Goal: Task Accomplishment & Management: Manage account settings

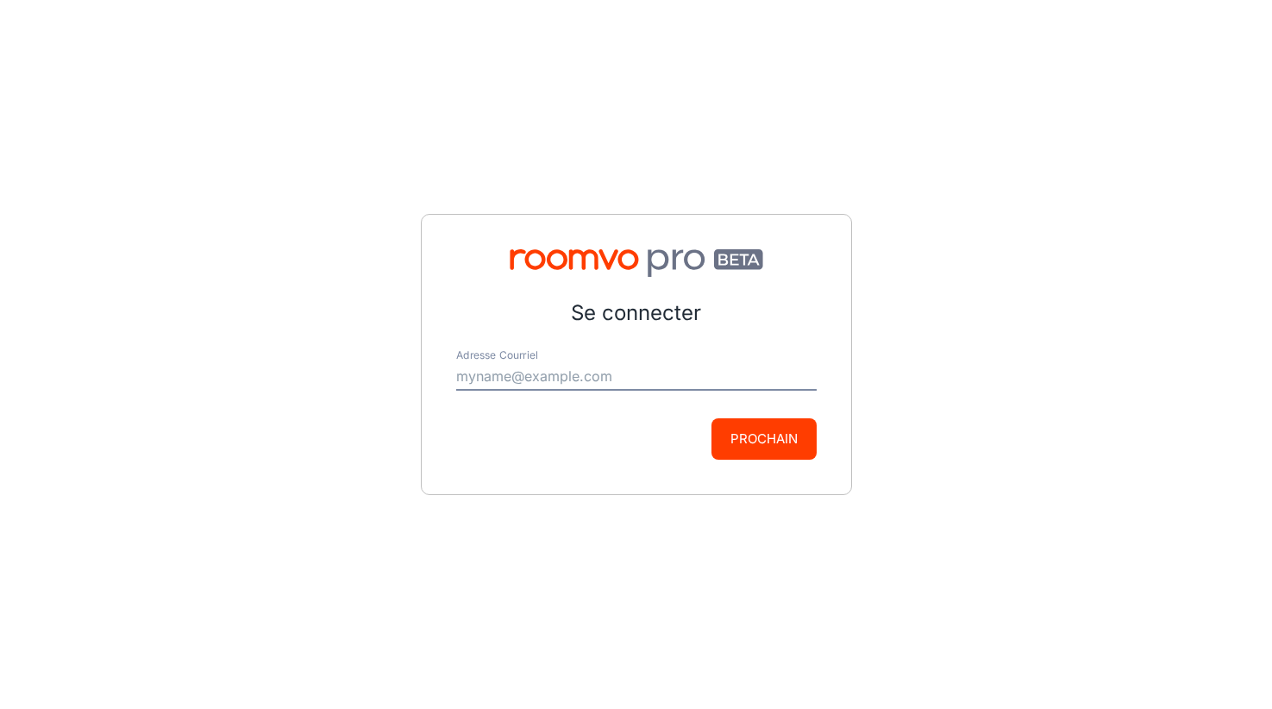
click at [618, 376] on input "Adresse Courriel" at bounding box center [636, 377] width 361 height 28
type input "[EMAIL_ADDRESS][DOMAIN_NAME]"
click at [749, 435] on button "Prochain" at bounding box center [764, 438] width 105 height 41
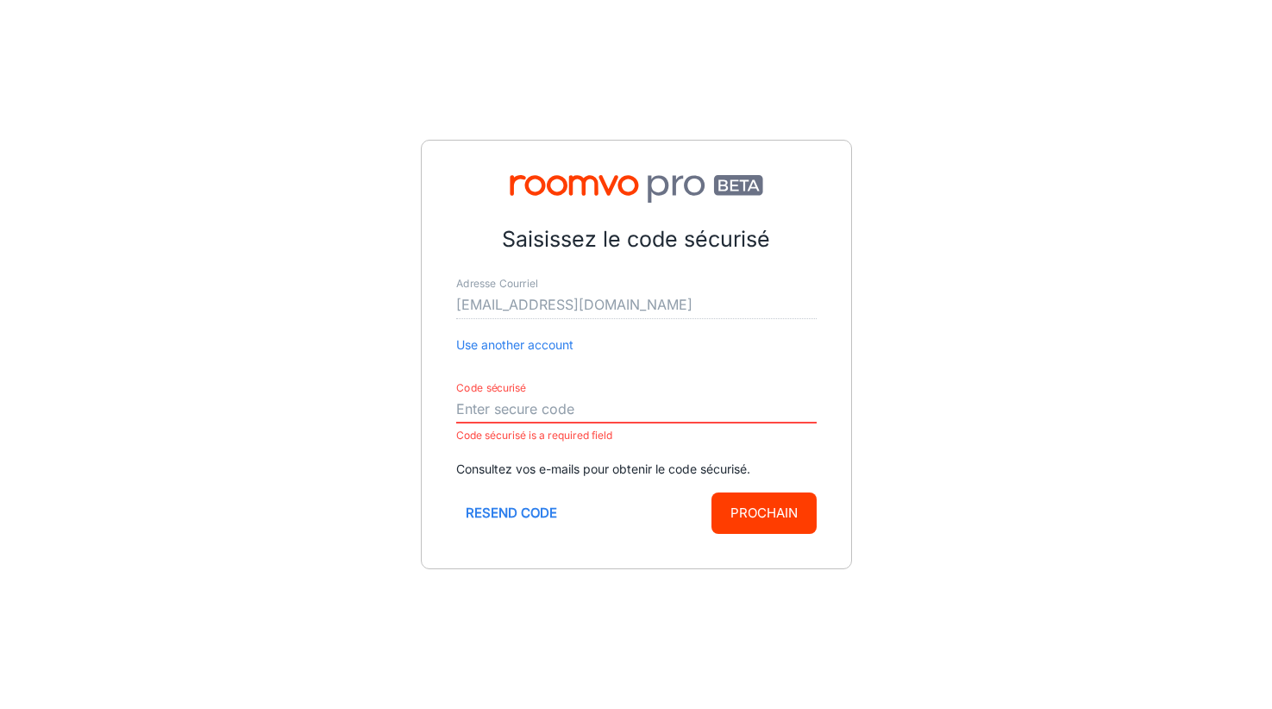
click at [539, 411] on input "Code sécurisé" at bounding box center [636, 410] width 361 height 28
paste input "758115"
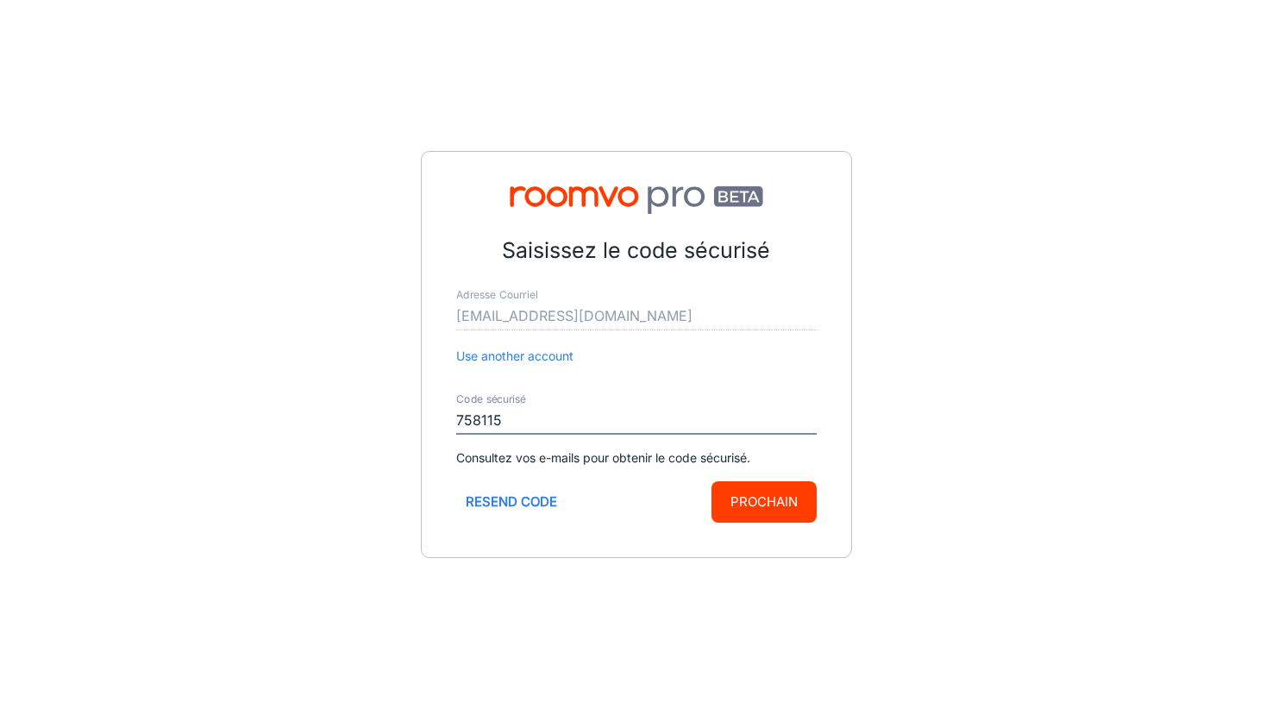
type input "758115"
click at [788, 504] on button "Prochain" at bounding box center [764, 501] width 105 height 41
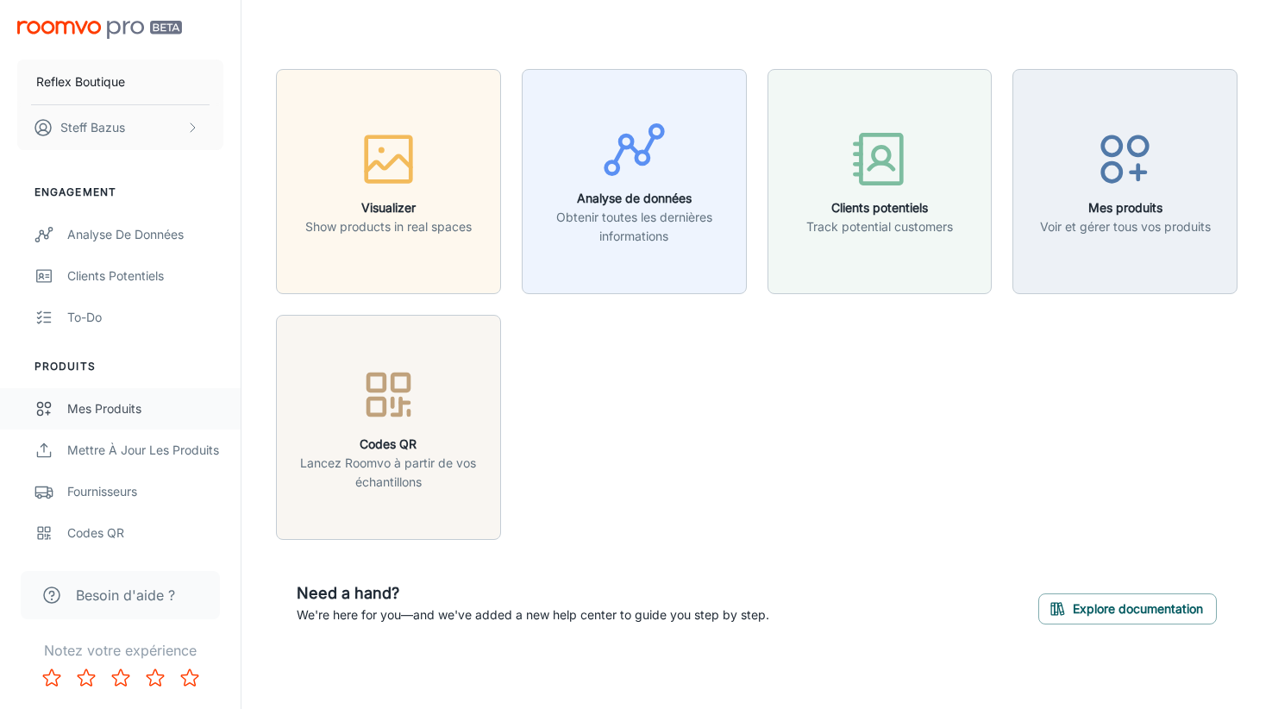
click at [109, 415] on div "Mes produits" at bounding box center [145, 408] width 156 height 19
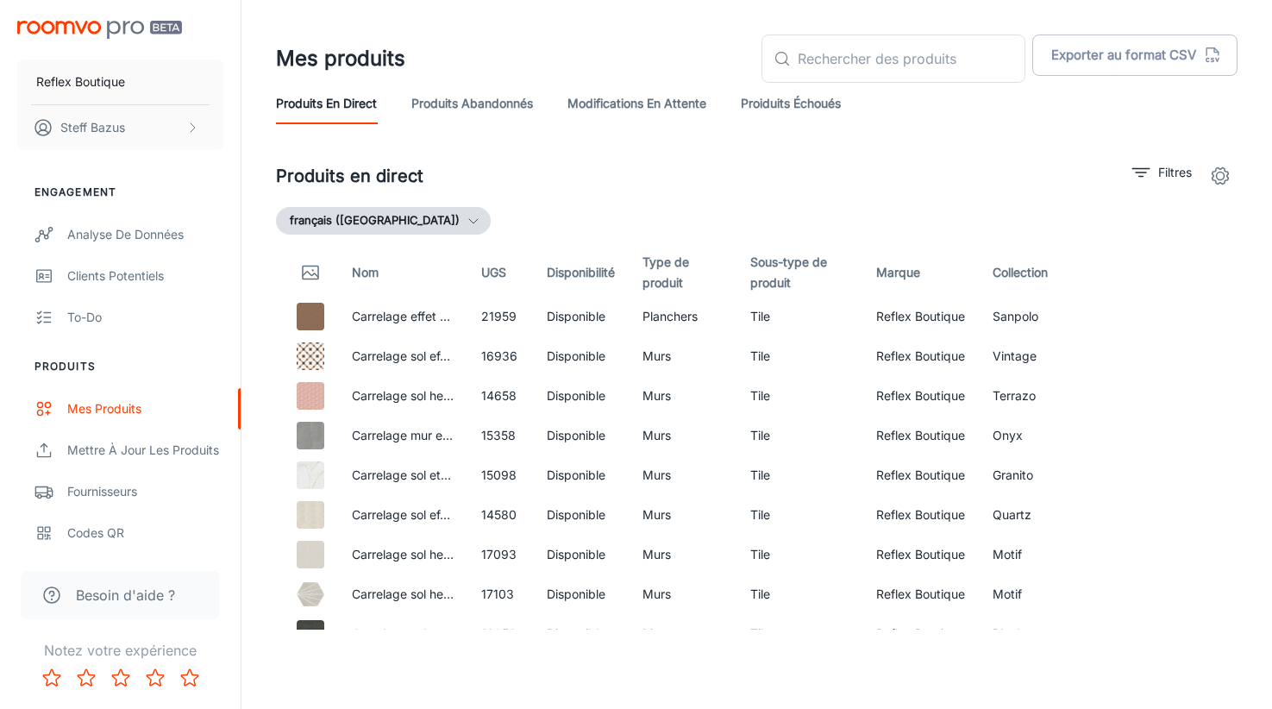
click at [809, 107] on link "Proiduits Échoués" at bounding box center [791, 103] width 100 height 41
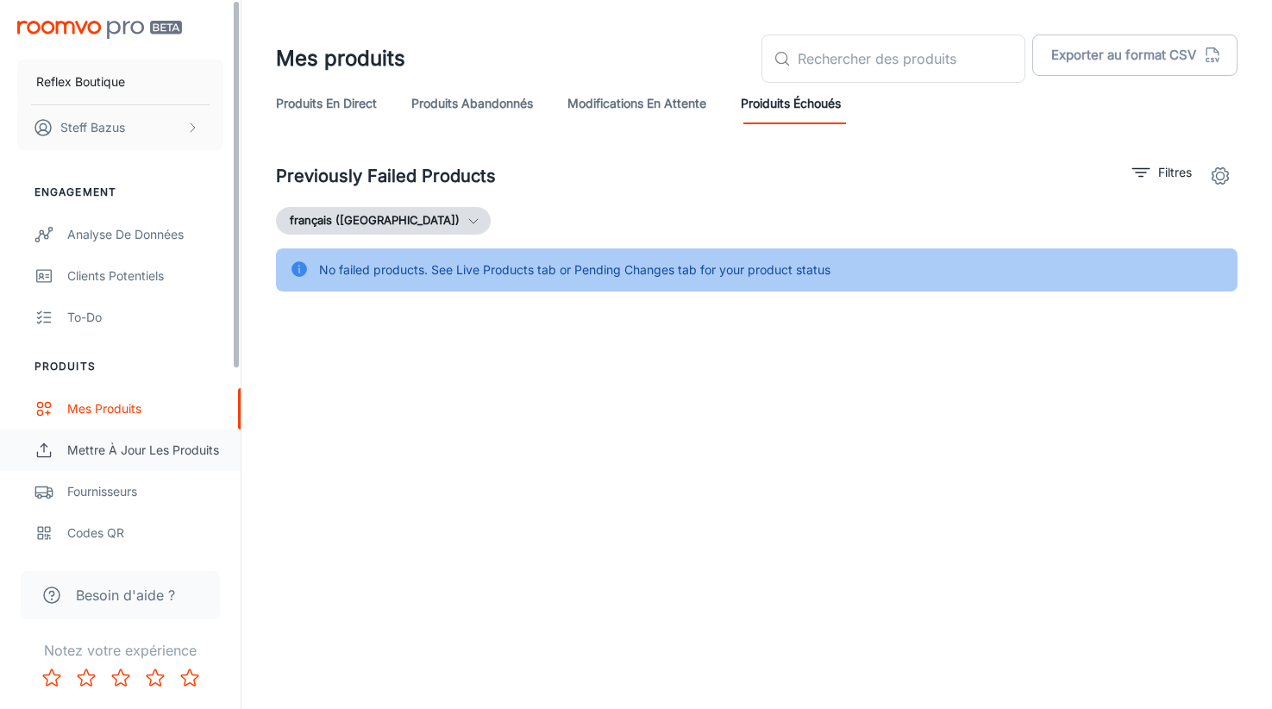
click at [157, 447] on div "Mettre à jour les produits" at bounding box center [145, 450] width 156 height 19
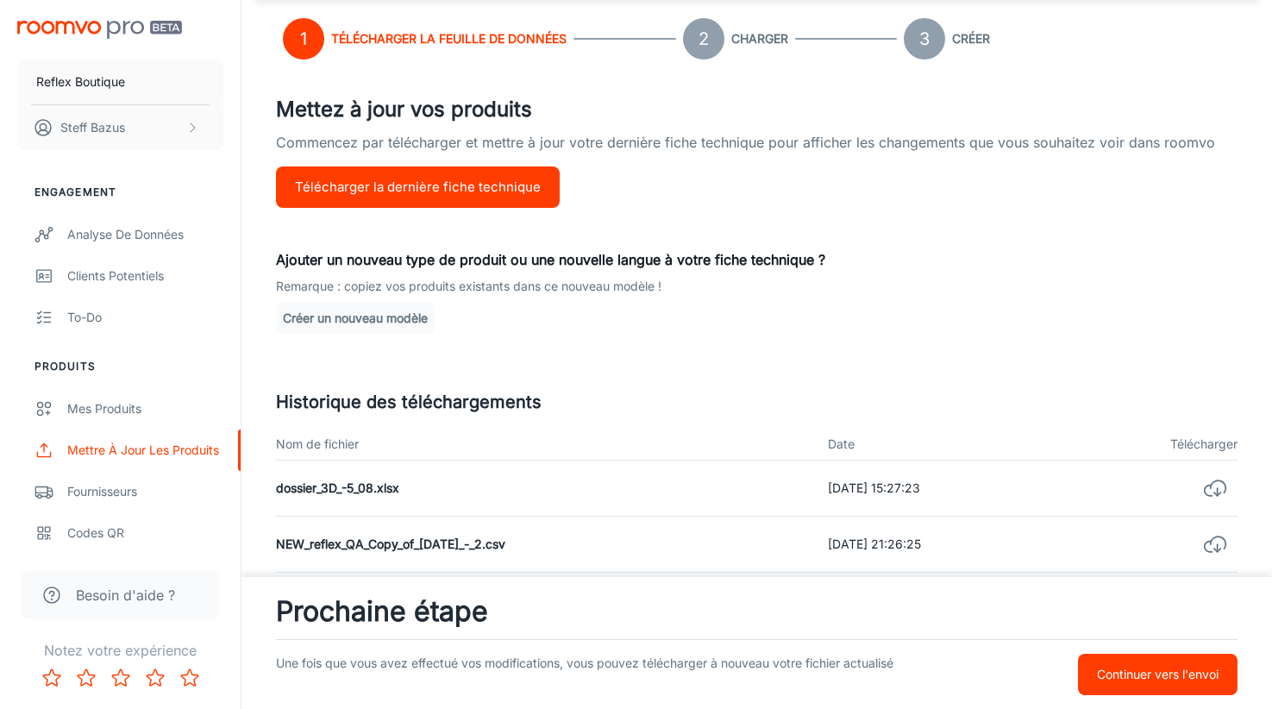
scroll to position [273, 0]
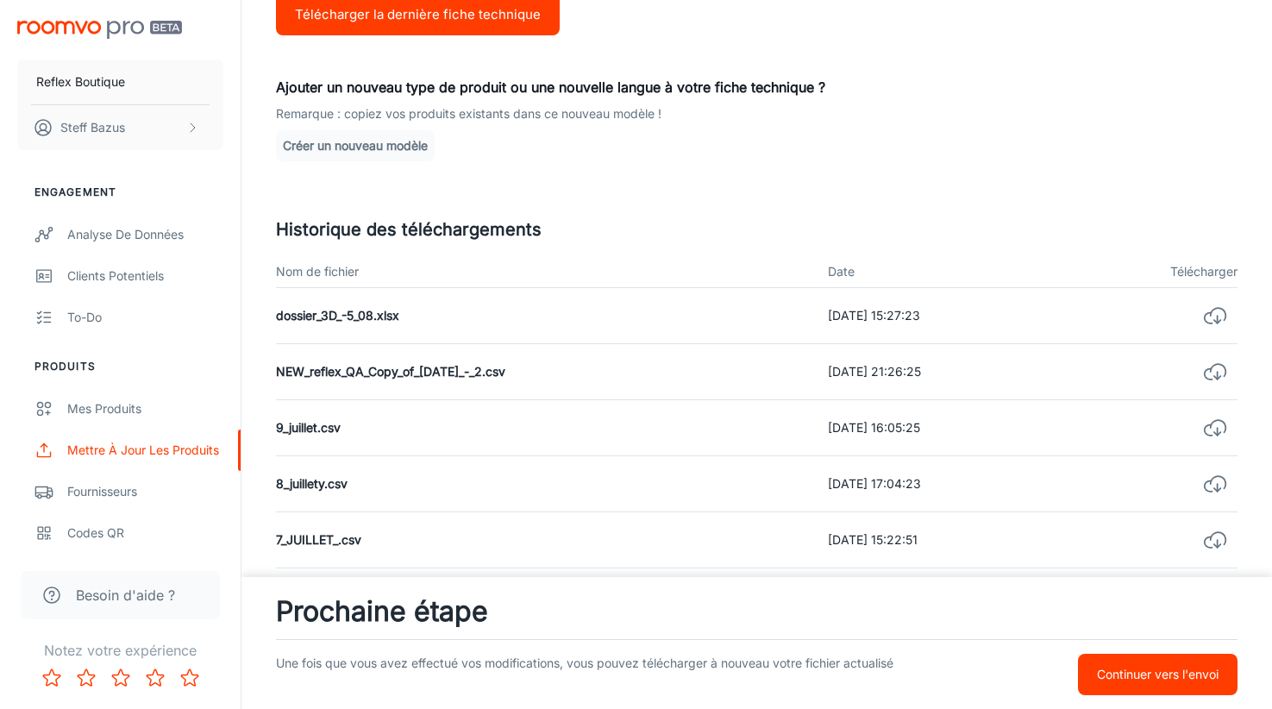
click at [1175, 687] on button "Continuer vers l'envoi" at bounding box center [1158, 674] width 160 height 41
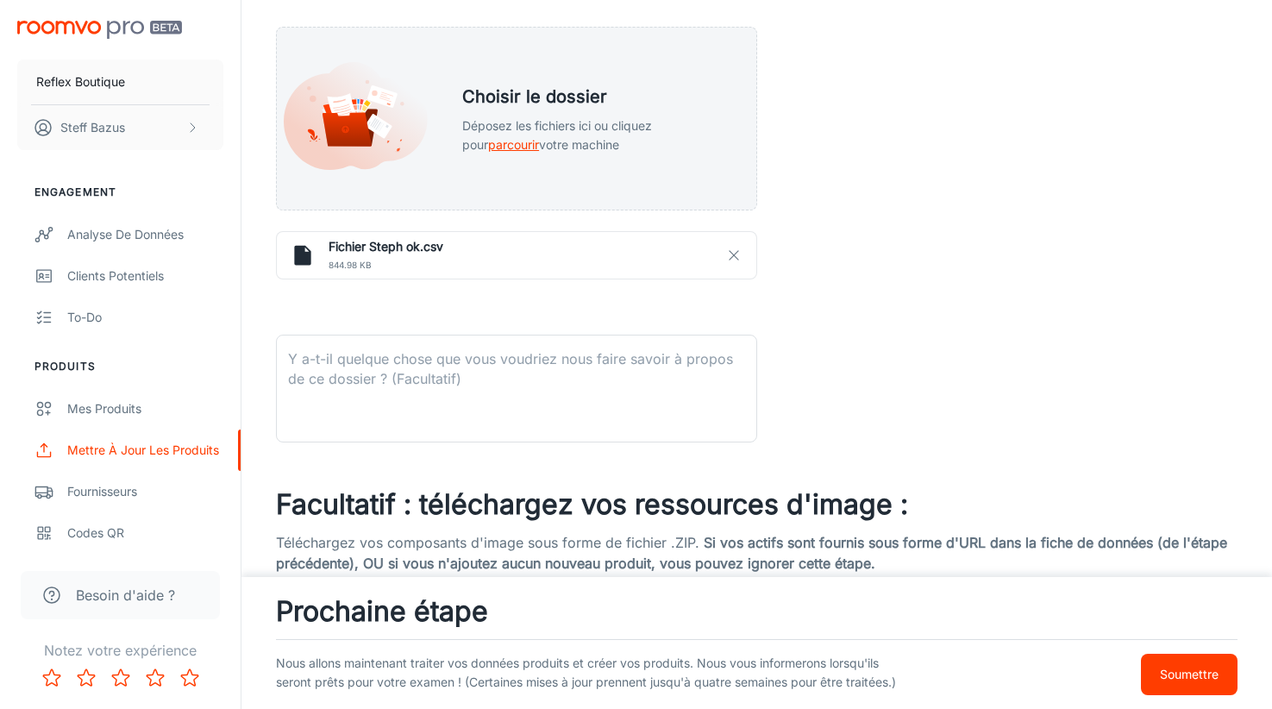
scroll to position [452, 0]
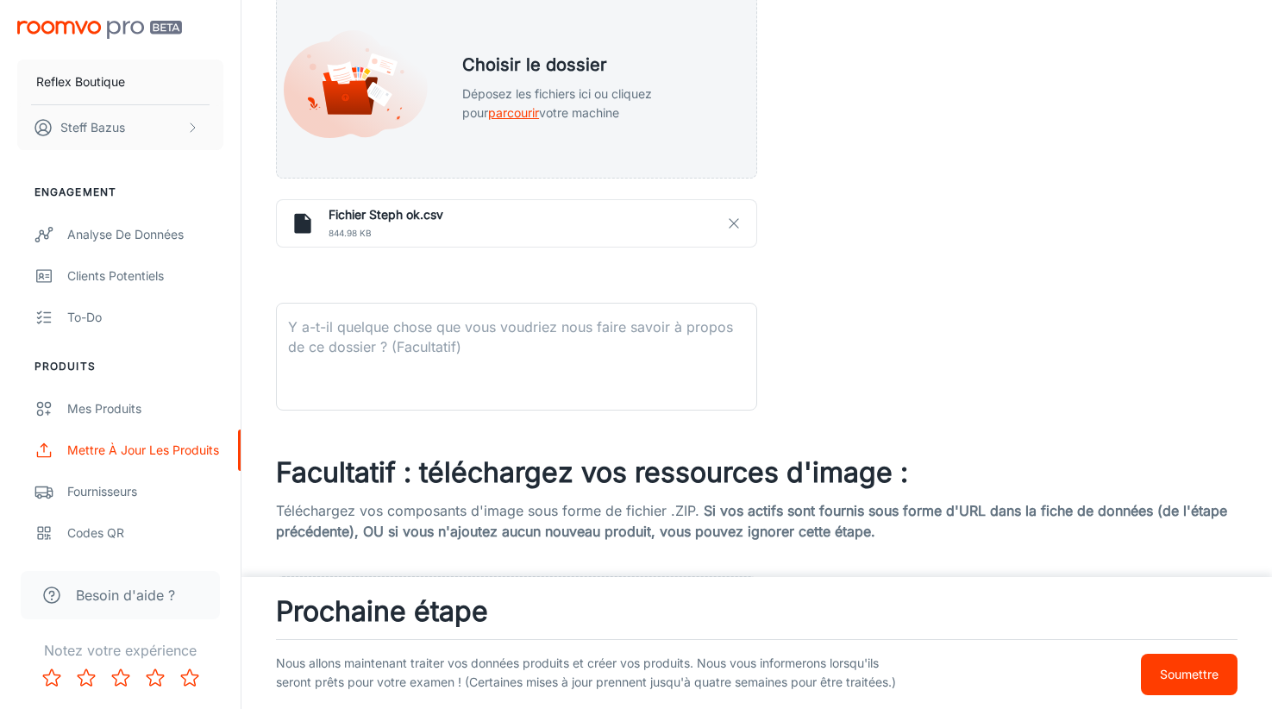
click at [1172, 676] on button "Soumettre" at bounding box center [1189, 674] width 97 height 41
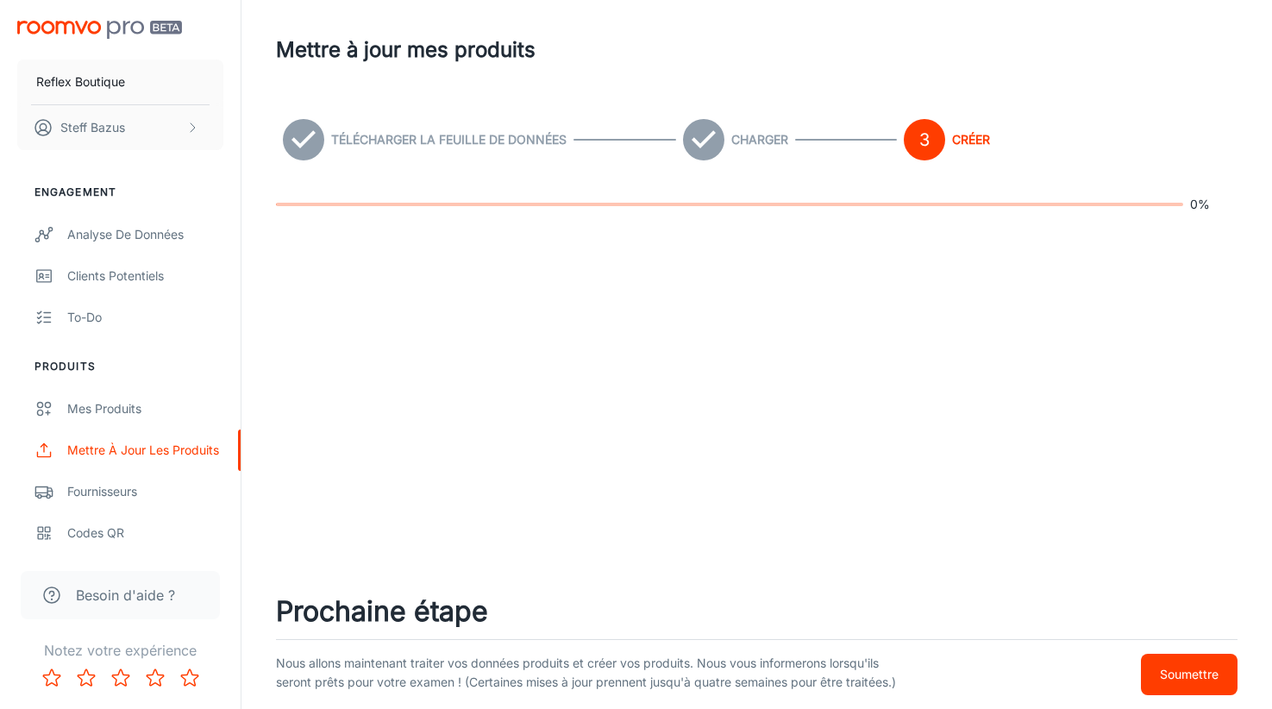
scroll to position [0, 0]
